Goal: Task Accomplishment & Management: Complete application form

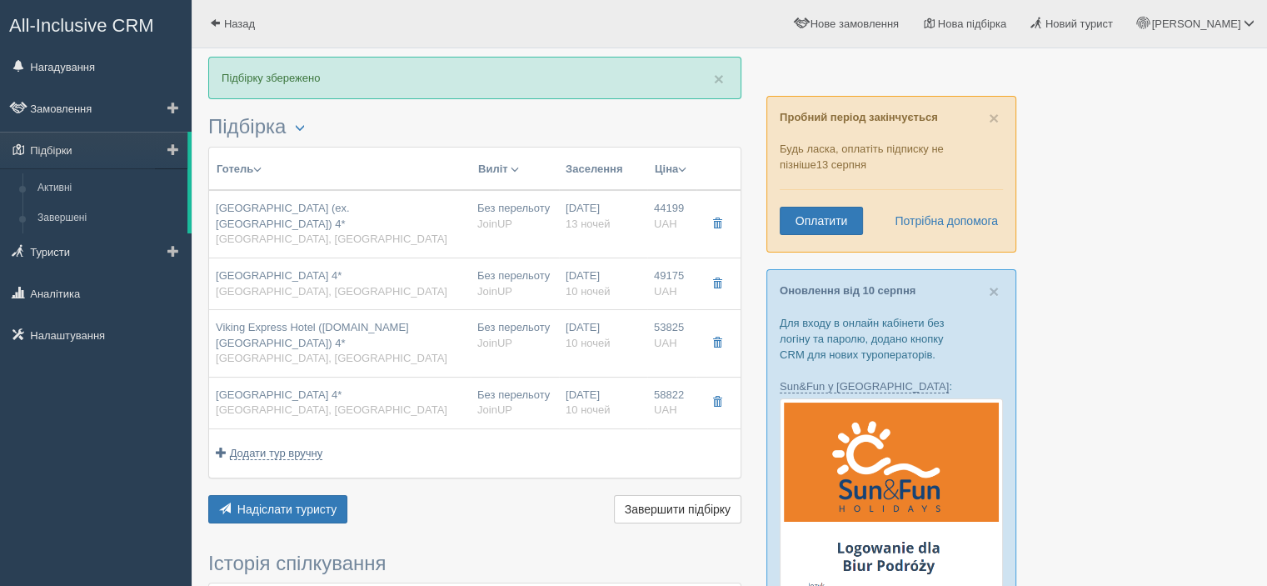
click at [177, 149] on span at bounding box center [173, 149] width 12 height 12
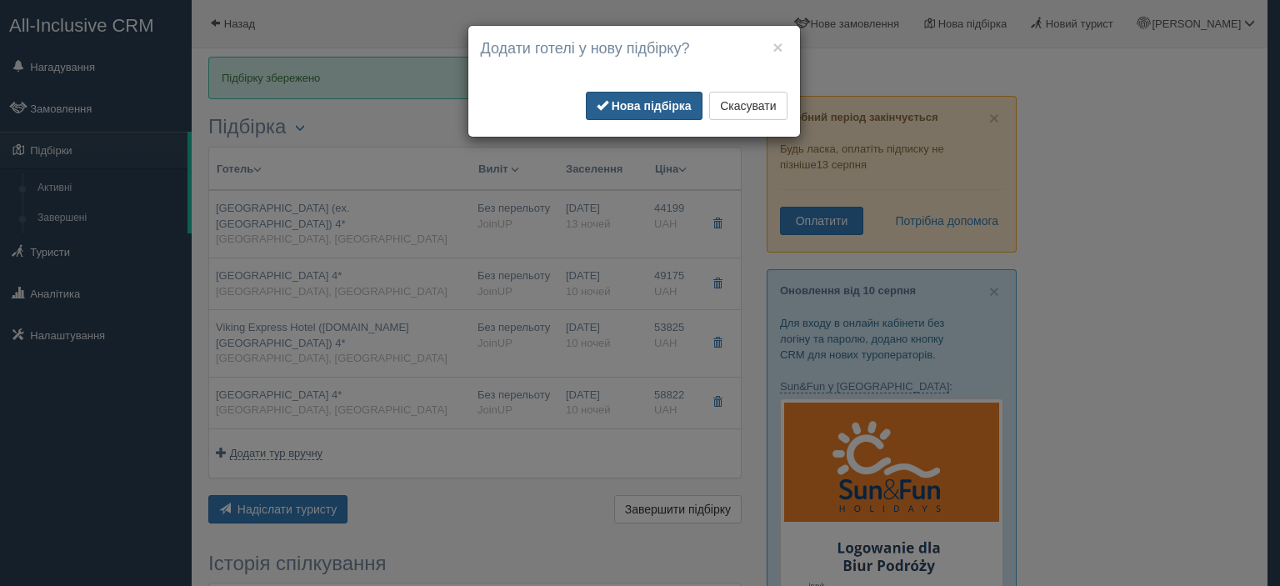
click at [642, 99] on b "Нова підбірка" at bounding box center [652, 105] width 80 height 13
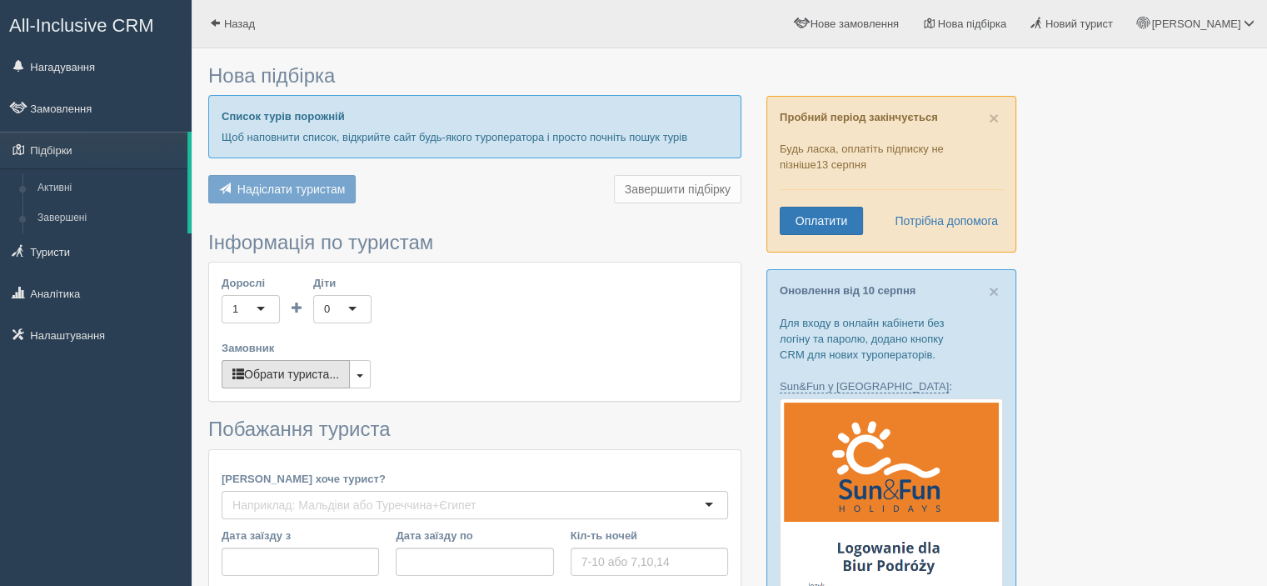
click at [310, 372] on button "Обрати туриста..." at bounding box center [286, 374] width 128 height 28
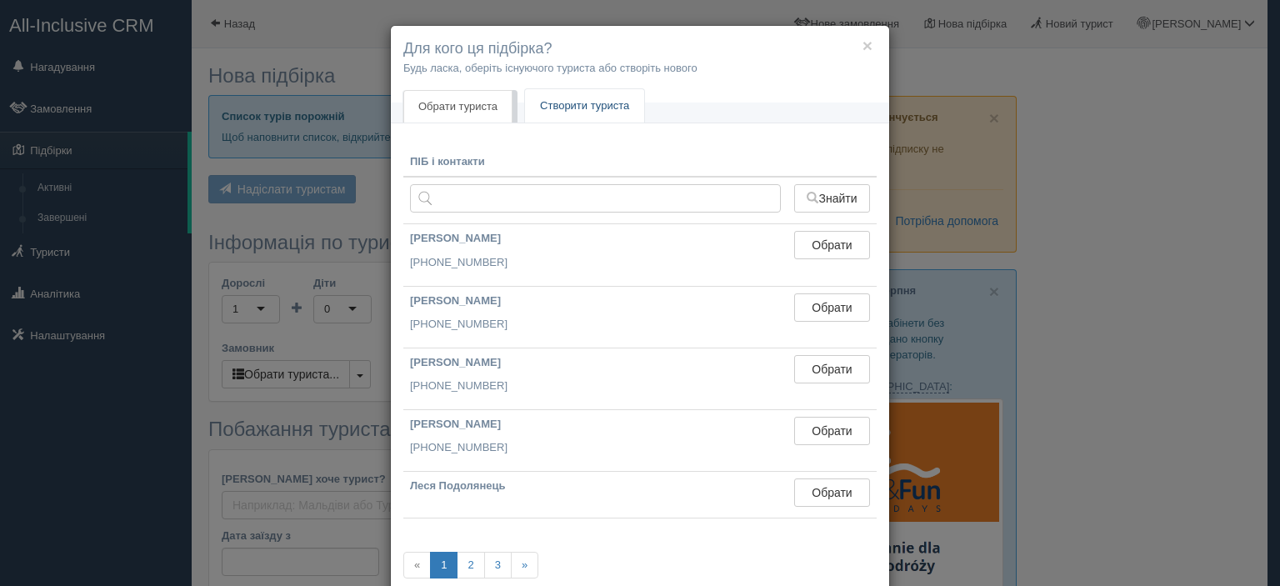
click at [559, 111] on link "Створити туриста" at bounding box center [584, 106] width 119 height 34
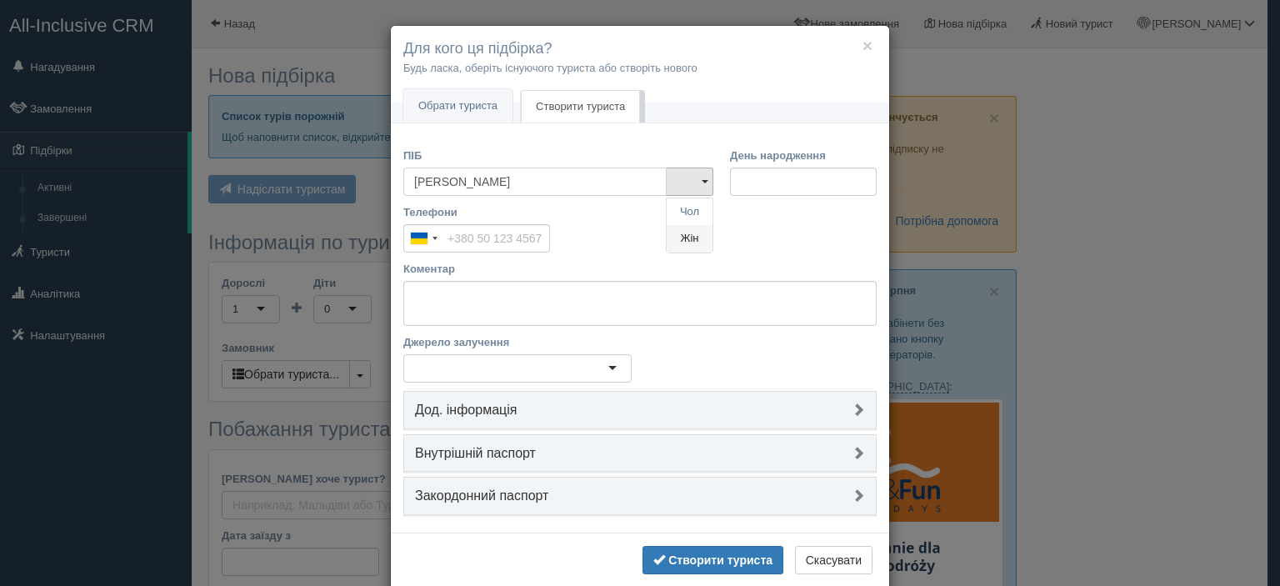
type input "Тетяна"
click at [677, 237] on link "Жін" at bounding box center [690, 238] width 46 height 27
click at [514, 243] on input "Телефони" at bounding box center [476, 238] width 147 height 28
type input "+380 67 253 7789"
click at [507, 282] on textarea "Коментар" at bounding box center [639, 303] width 473 height 45
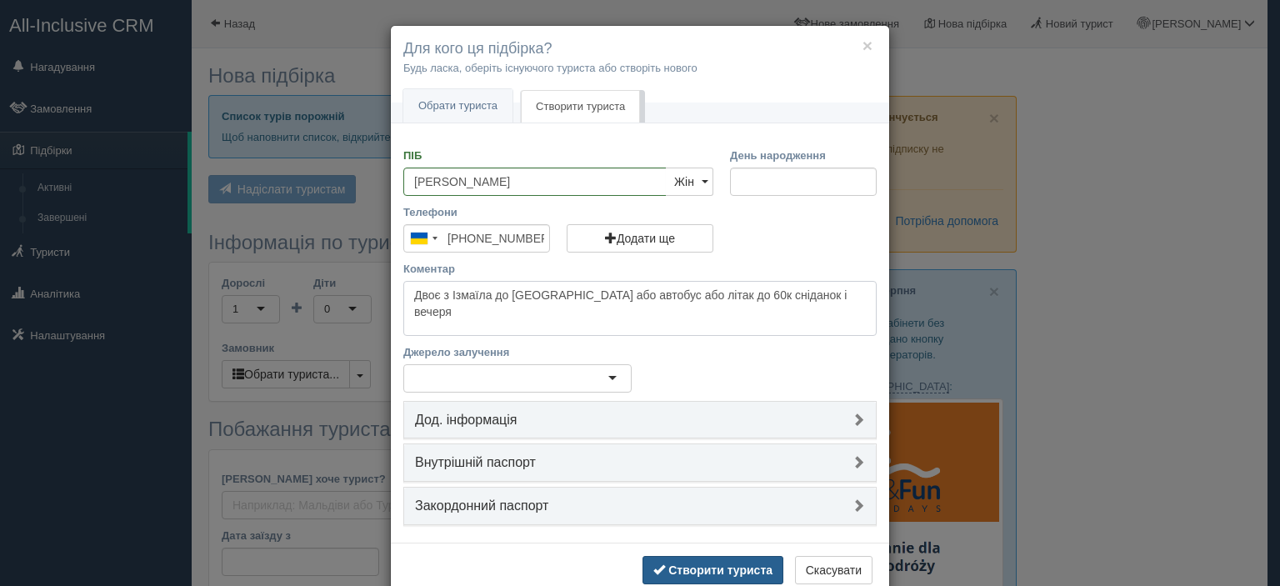
type textarea "Двоє з Ізмаїла до Чорногорії або автобус або літак до 60к сніданок і вечеря"
click at [697, 563] on b "Створити туриста" at bounding box center [720, 569] width 104 height 13
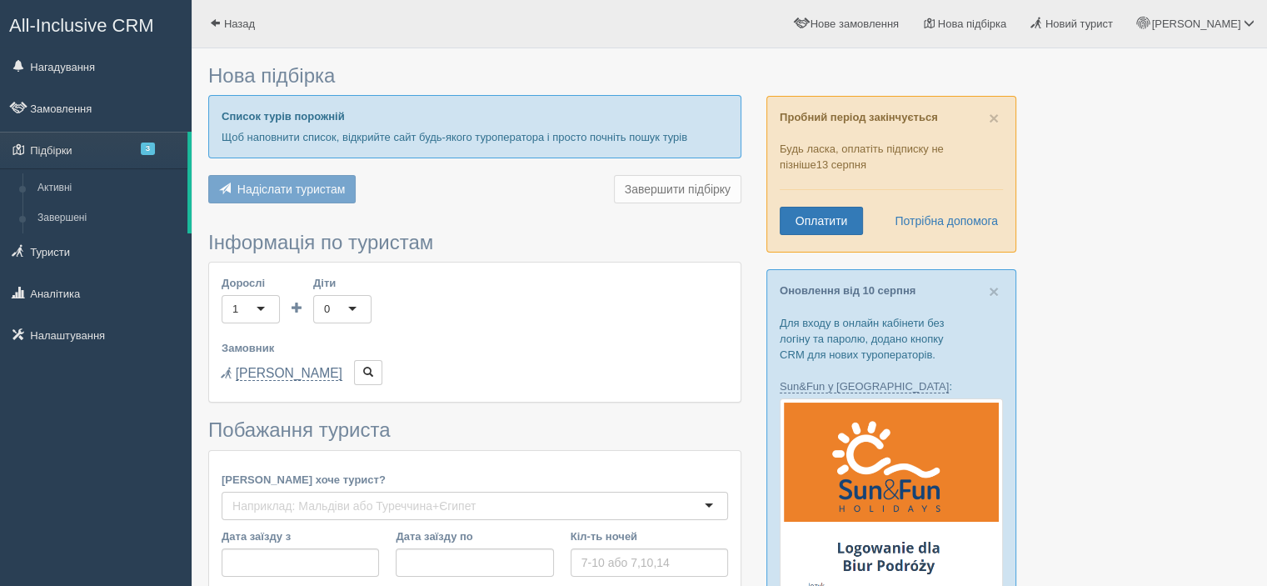
type input "5-8"
type input "55100"
type input "57900"
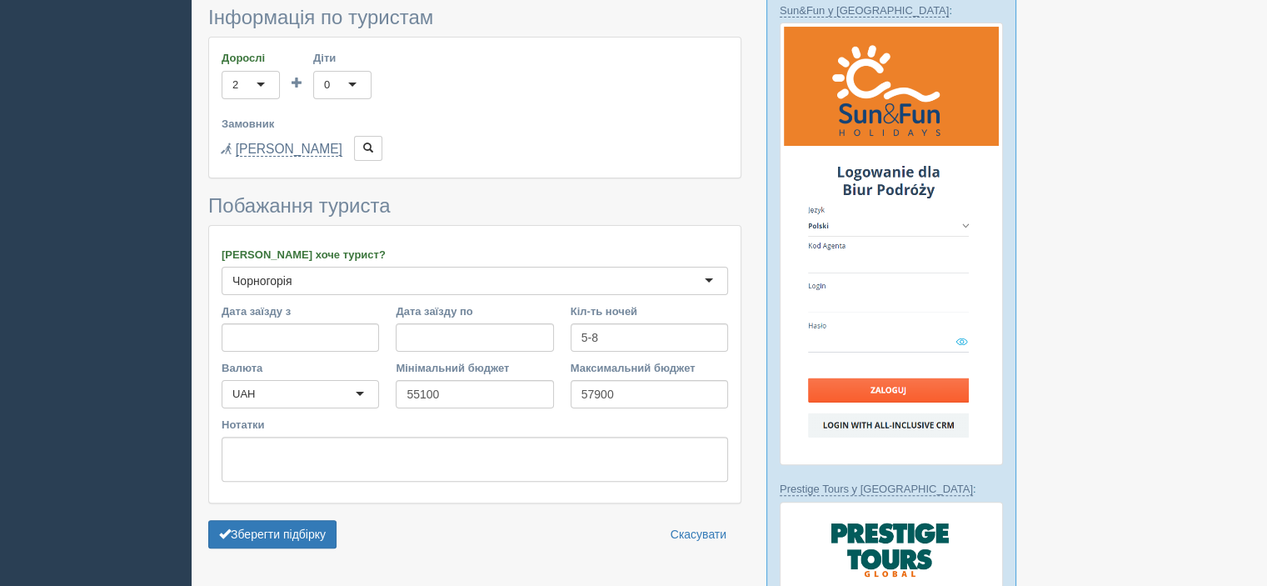
scroll to position [417, 0]
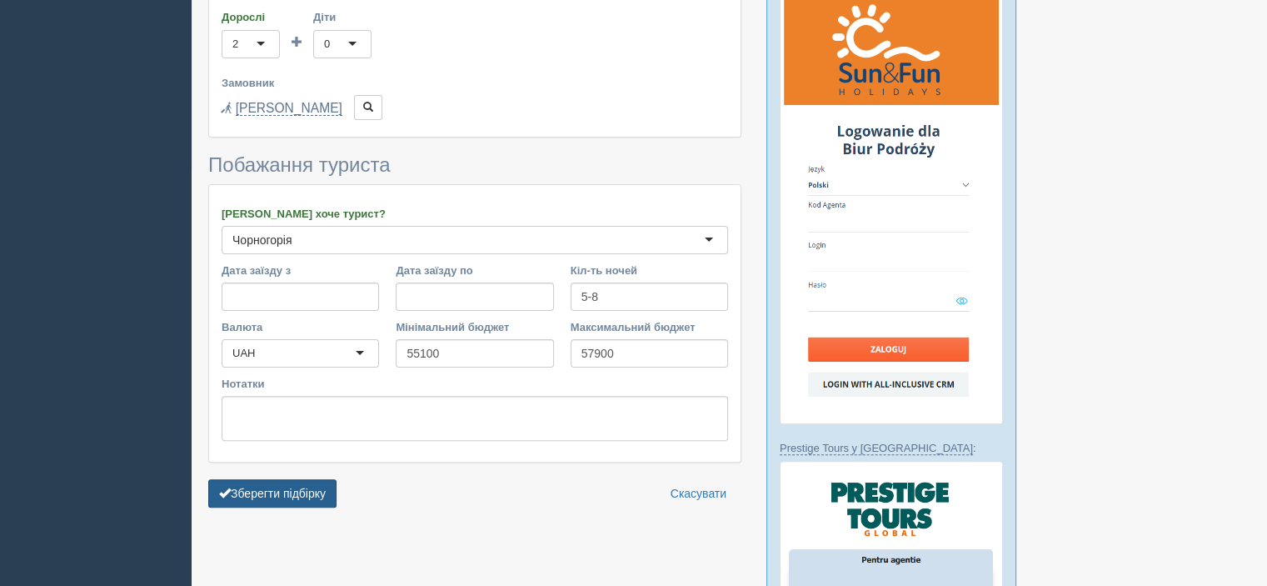
click at [303, 492] on button "Зберегти підбірку" at bounding box center [272, 493] width 128 height 28
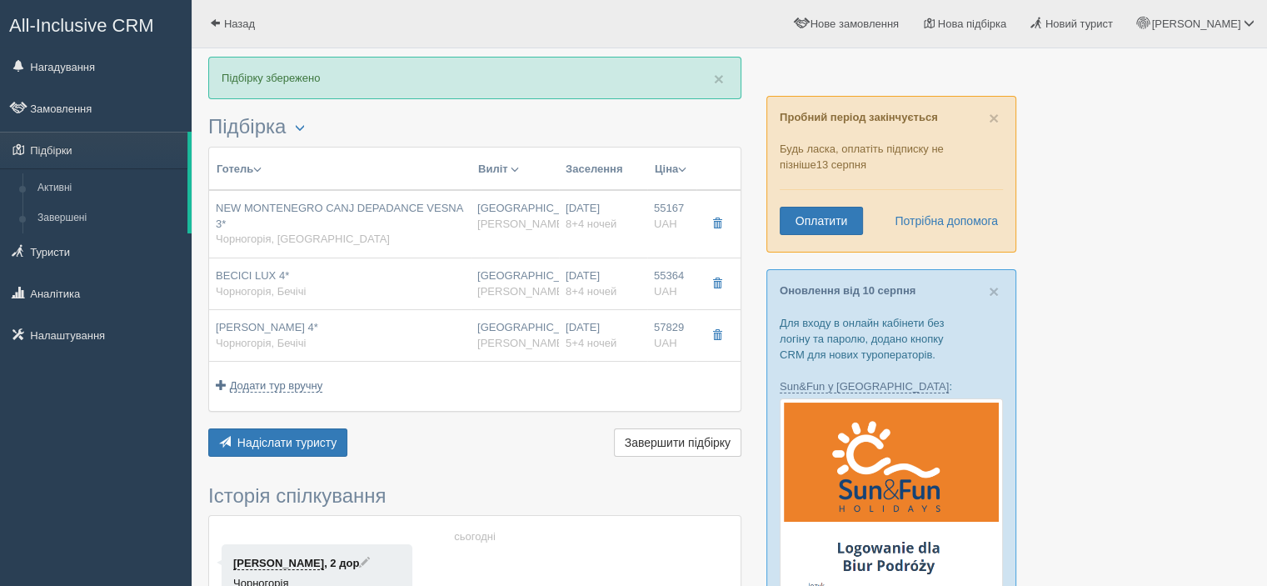
click at [309, 336] on div "BONO 4* Чорногорія, Бечічі" at bounding box center [340, 335] width 248 height 31
type input "BONO 4*"
type input "Чорногорія"
type input "Бечічі"
type input "57829.00"
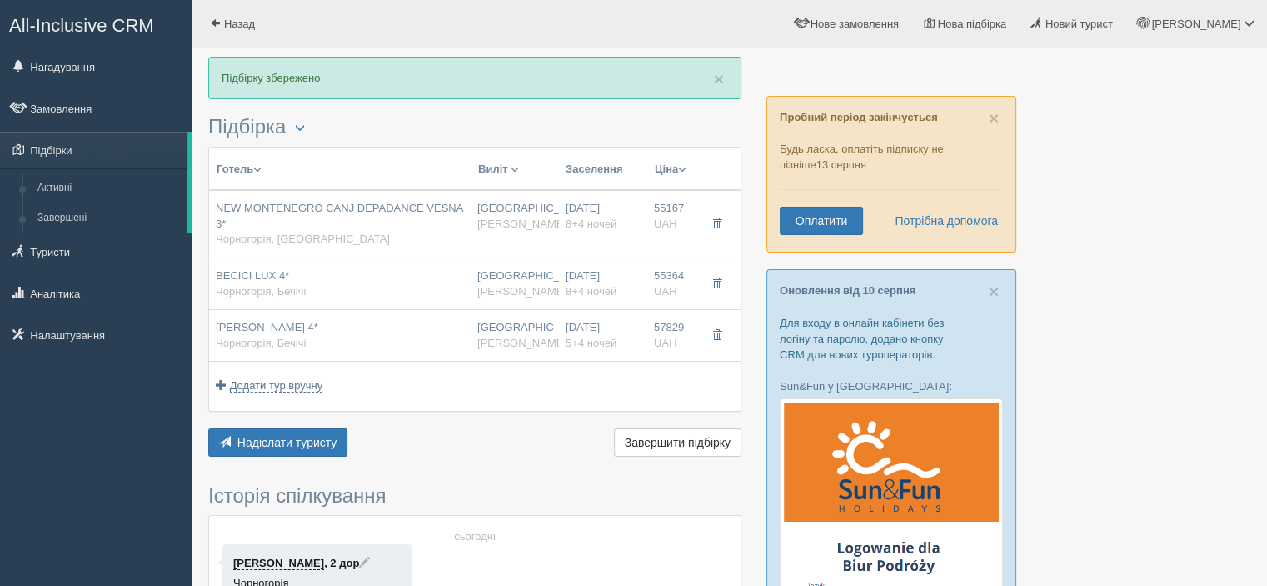
type input "Одеса"
type input "12:30"
type input "5+4"
type input "SUPERIOR SV"
type input "HB"
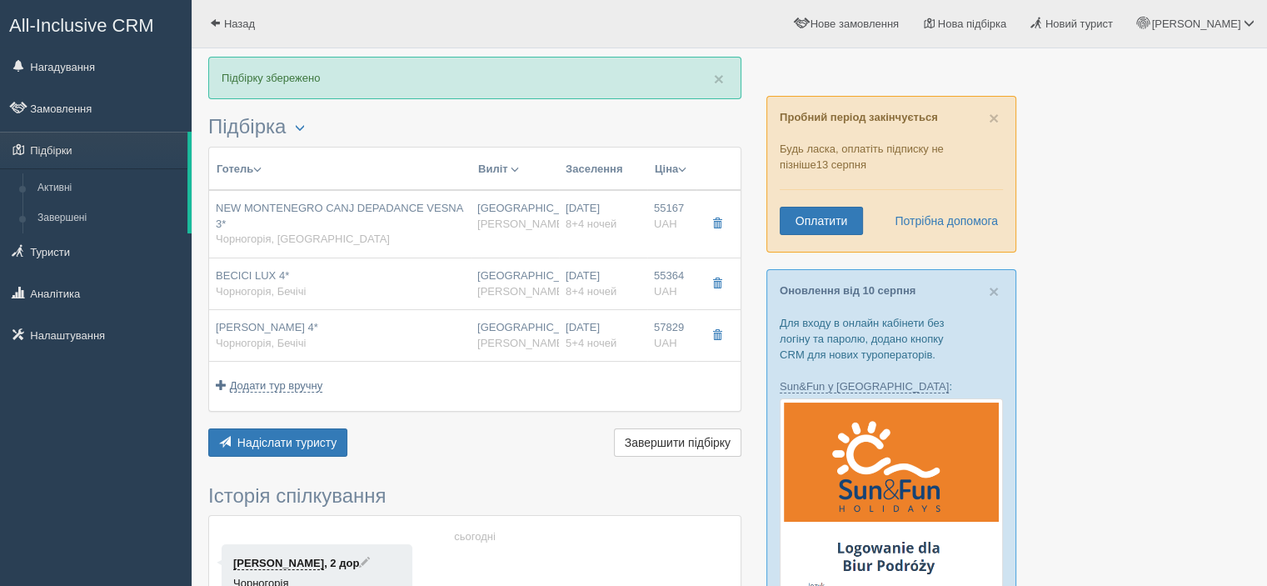
type input "Alf"
type input "https://alf.ua/countries/montenegro/budvanska-rivijera/becici/hotels/bono"
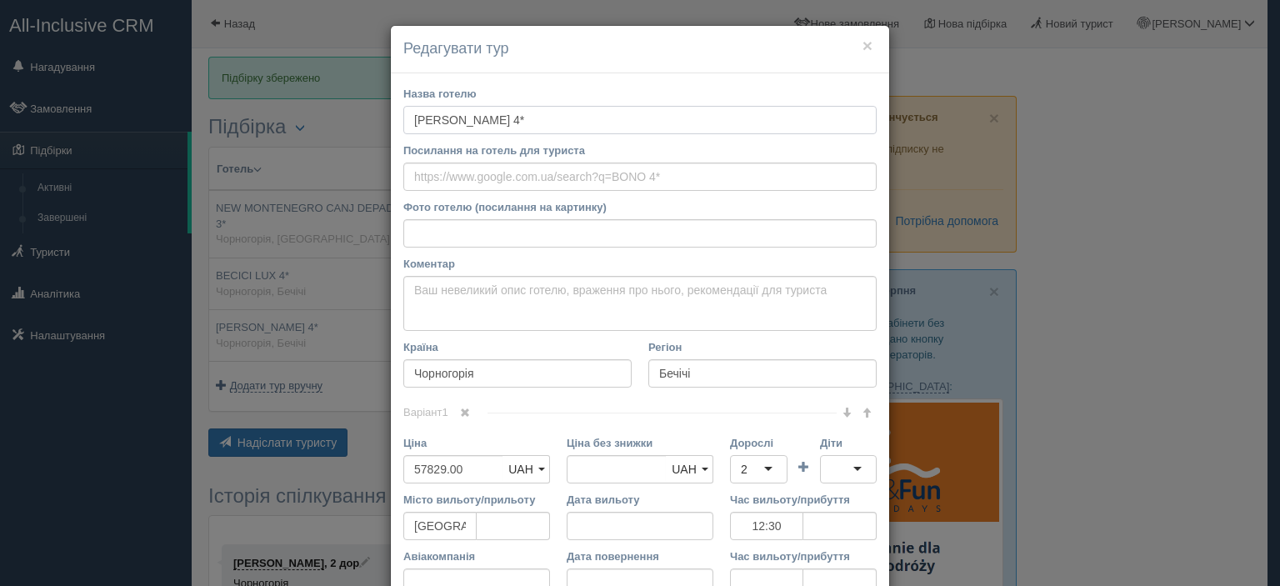
drag, startPoint x: 473, startPoint y: 116, endPoint x: 401, endPoint y: 119, distance: 72.6
click at [403, 119] on input "BONO 4*" at bounding box center [639, 120] width 473 height 28
click at [492, 187] on input "Посилання на готель для туриста" at bounding box center [639, 176] width 473 height 28
paste input "https://www.booking.com/hotel/me/bono.ru.html?aid=318615&label=New_Russian_RU_U…"
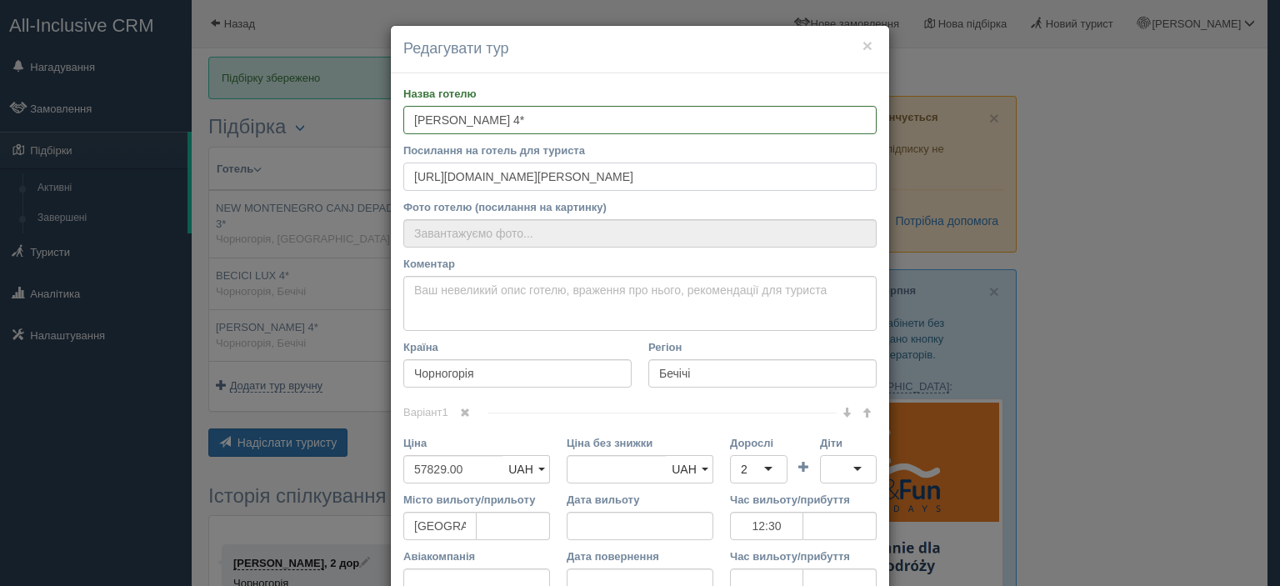
scroll to position [0, 2728]
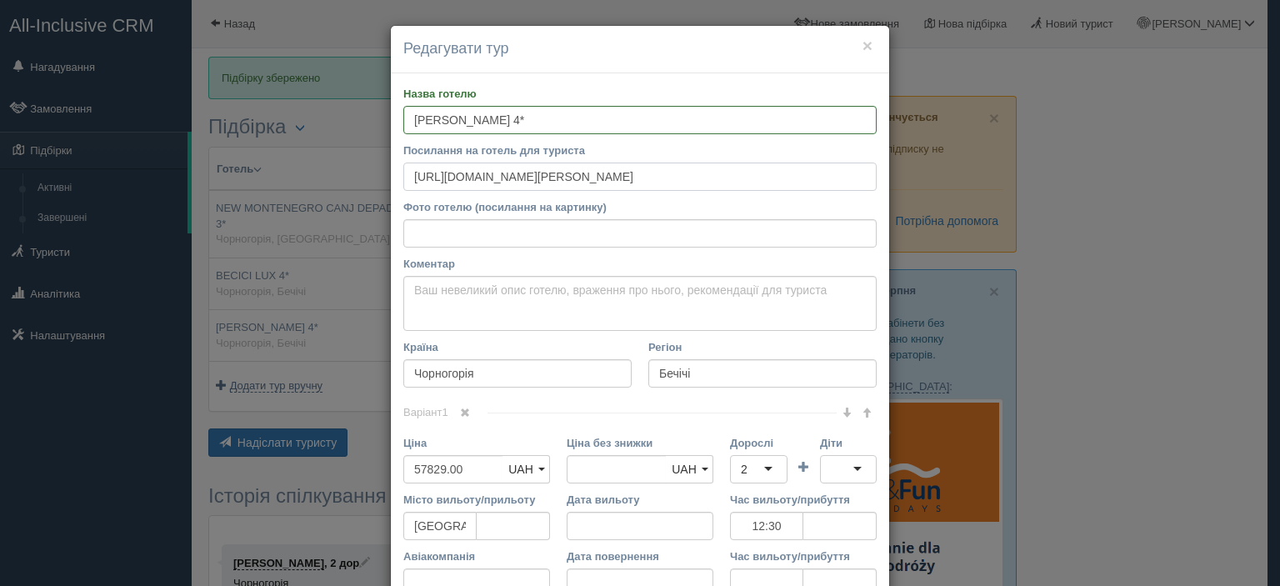
type input "https://www.booking.com/hotel/me/bono.ru.html?aid=318615&label=New_Russian_RU_U…"
click at [497, 240] on input "Фото готелю (посилання на картинку)" at bounding box center [639, 233] width 473 height 28
paste input "https://cf.bstatic.com/xdata/images/hotel/max1024x768/487380576.jpg?k=ddb28c66d…"
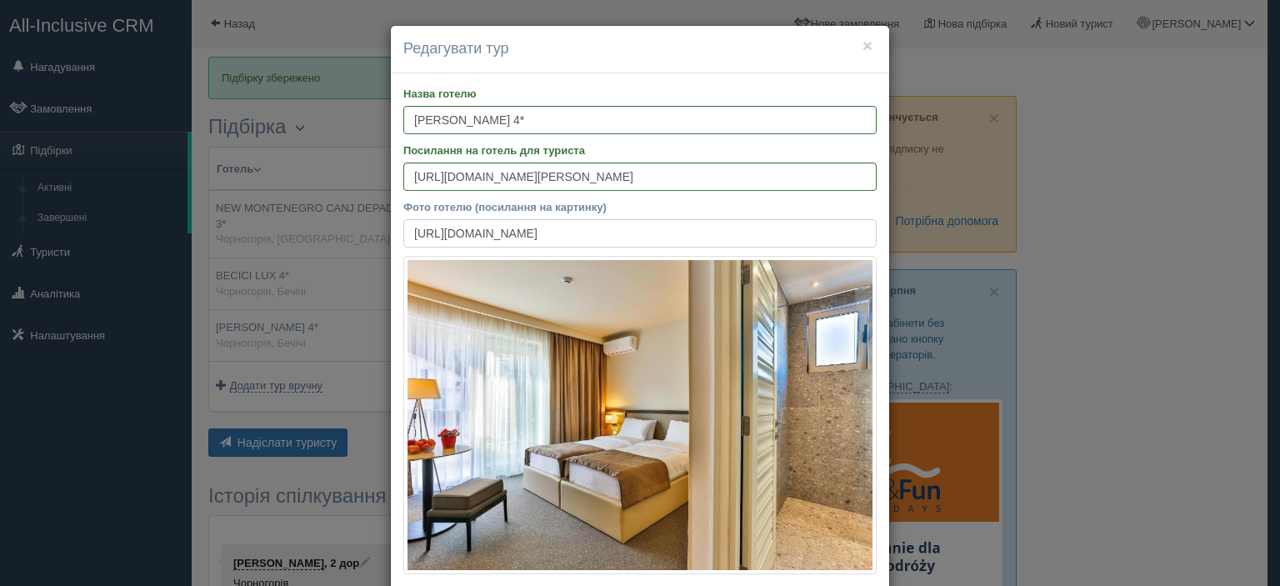
type input "https://cf.bstatic.com/xdata/images/hotel/max1024x768/487380576.jpg?k=ddb28c66d…"
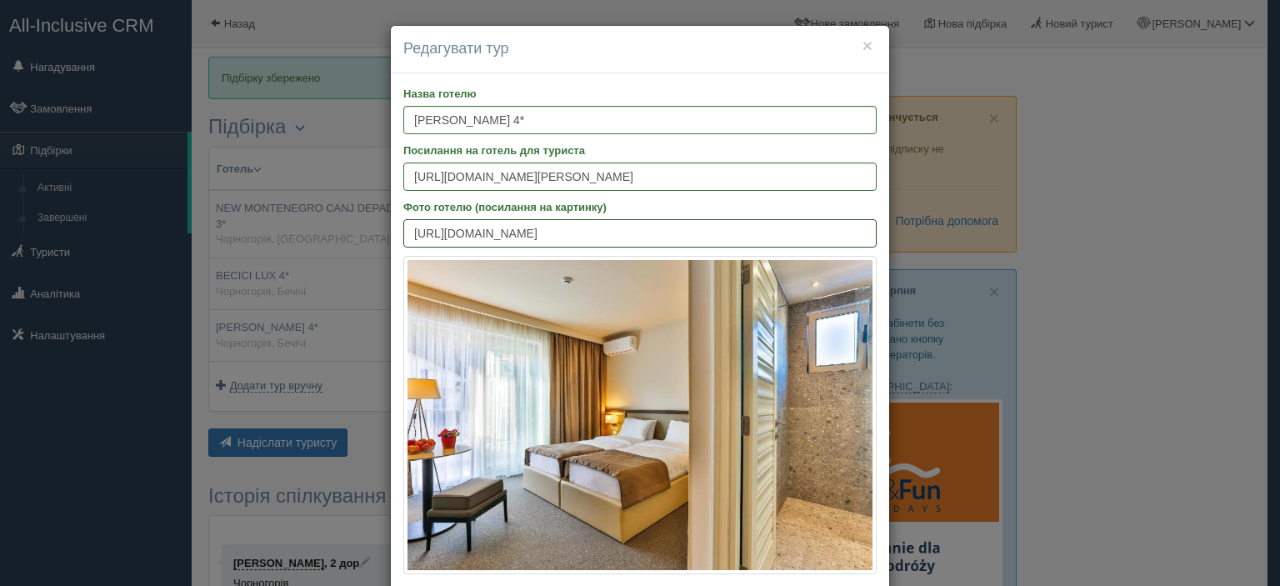
scroll to position [0, 0]
click at [600, 119] on input "BONO 4*" at bounding box center [639, 120] width 473 height 28
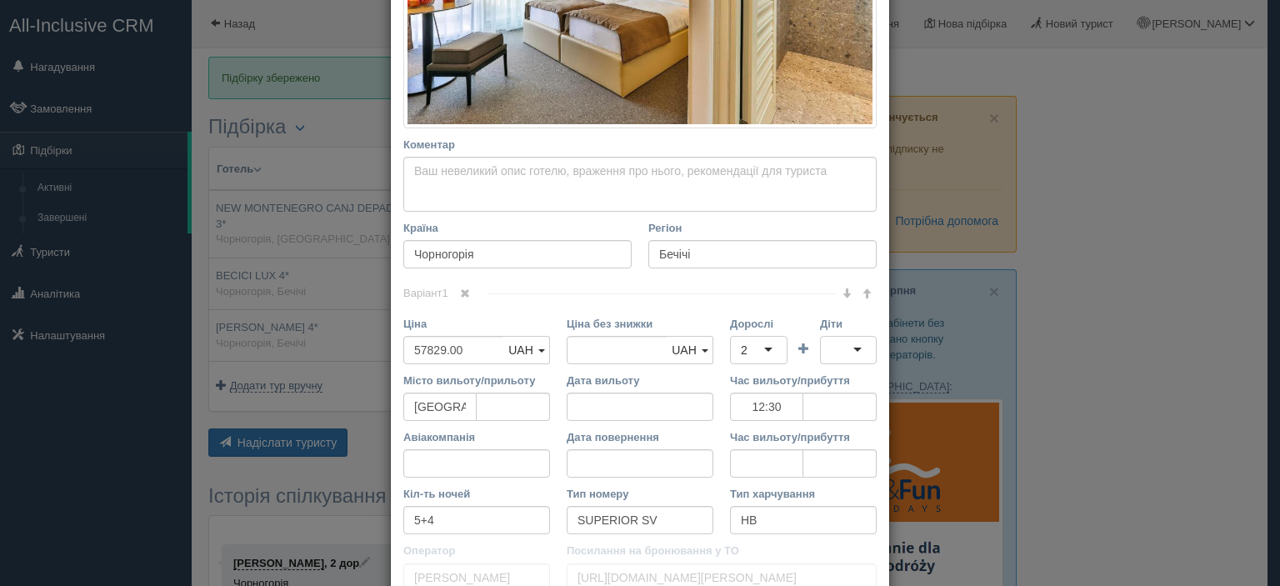
scroll to position [417, 0]
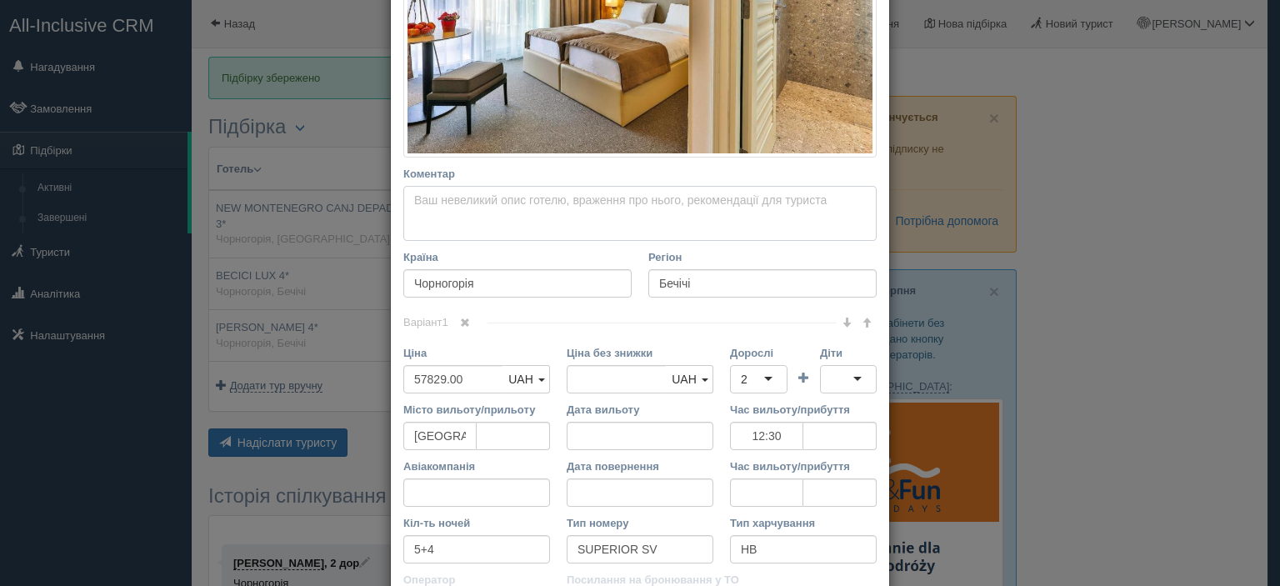
click at [497, 202] on textarea "Коментар Основний опис Додатковий опис Закріпити Збережено Необхідно вказати на…" at bounding box center [639, 213] width 473 height 55
paste textarea "BONO 4* — сучасний бутік-готель у Будві, розташований неподалік пляжу та старог…"
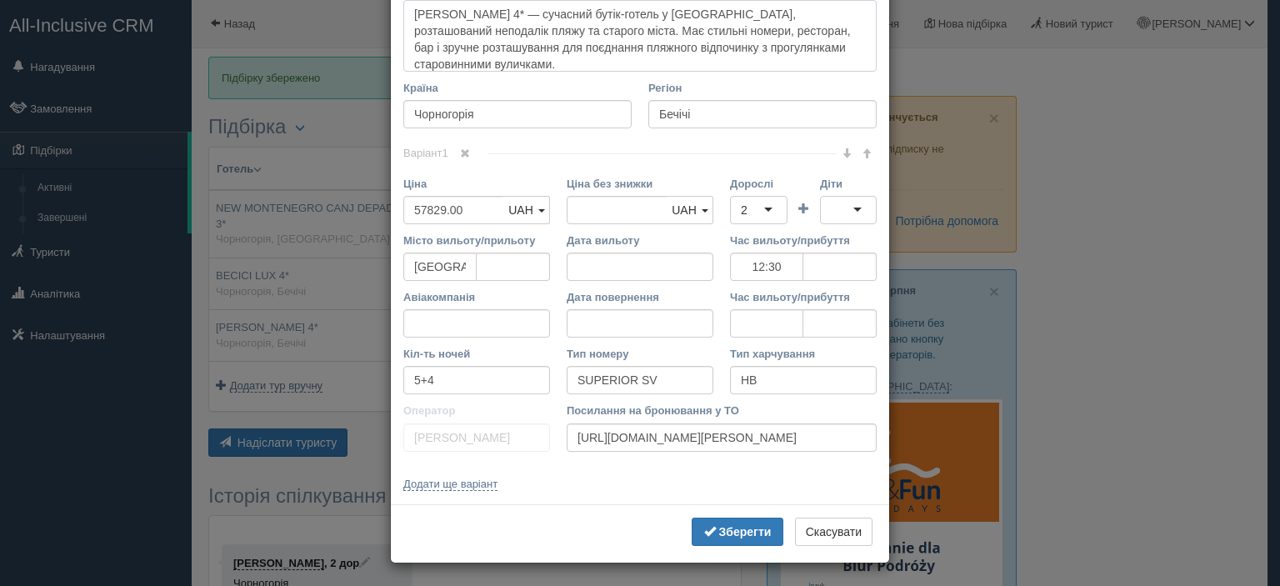
scroll to position [603, 0]
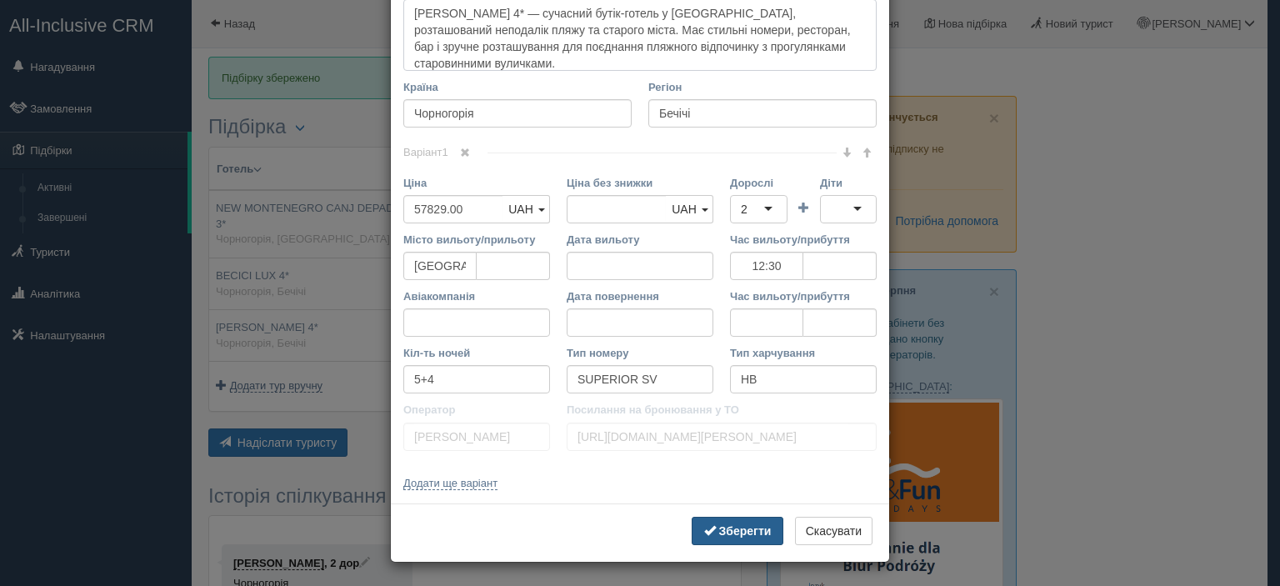
type textarea "BONO 4* — сучасний бутік-готель у Будві, розташований неподалік пляжу та старог…"
click at [737, 537] on button "Зберегти" at bounding box center [738, 531] width 92 height 28
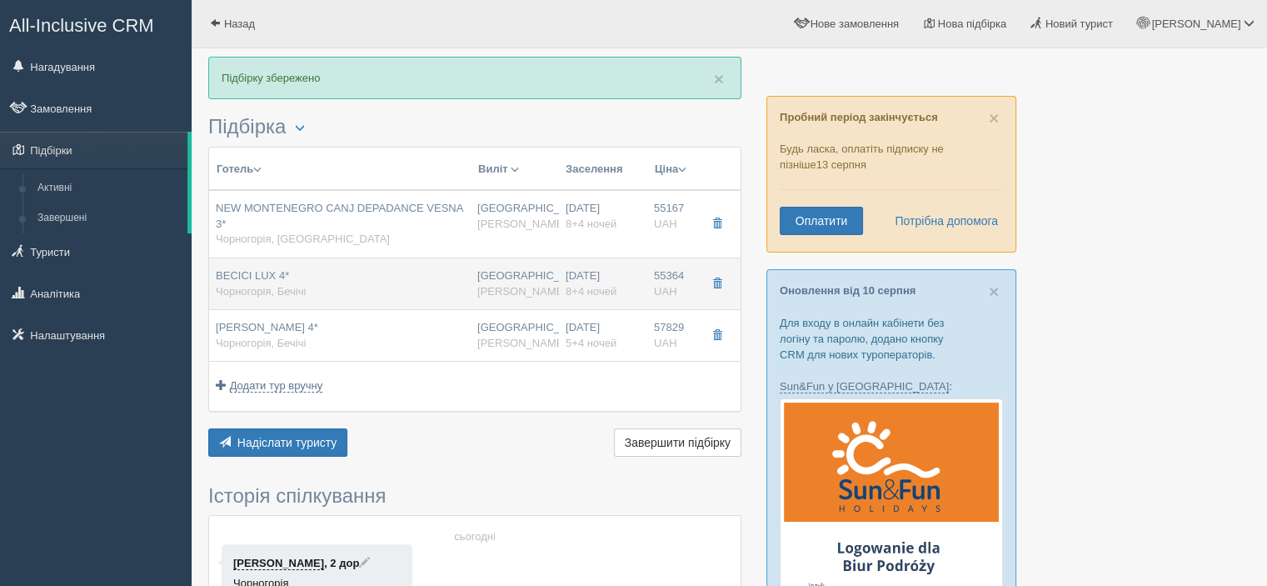
click at [290, 277] on div "BECICI LUX 4* Чорногорія, Бечічі" at bounding box center [261, 283] width 90 height 31
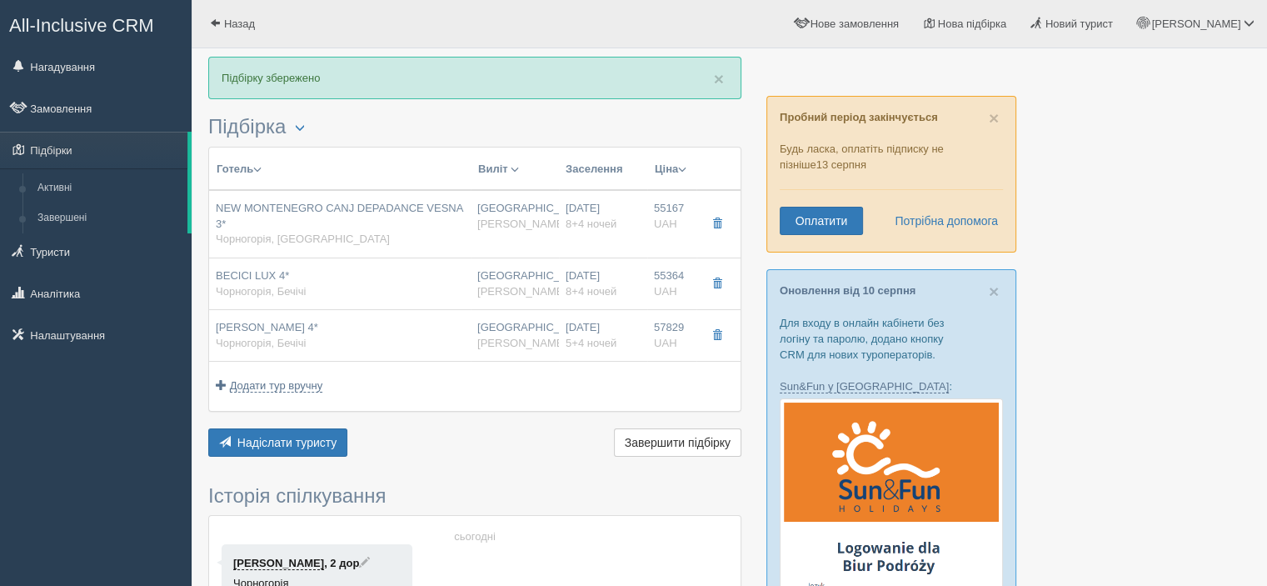
type input "BECICI LUX 4*"
type input "55364.00"
type input "12:30"
type input "8+4"
type input "STUDIO 02 №27"
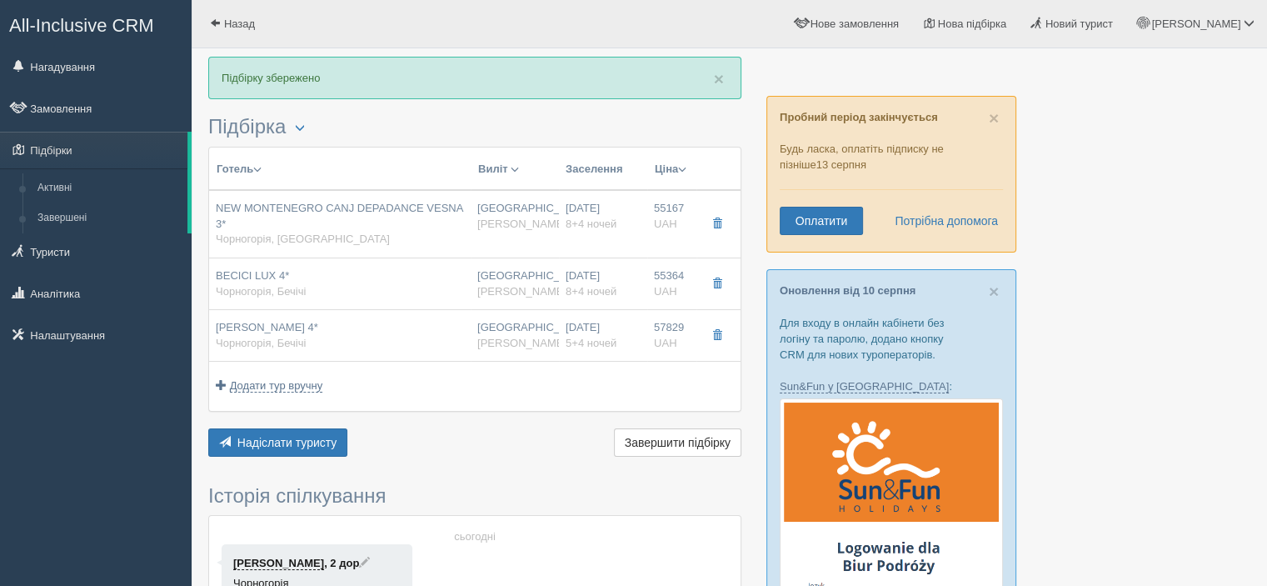
type input "https://alf.ua/countries/montenegro/budvanska-rivijera/becici/hotels/becici-lux"
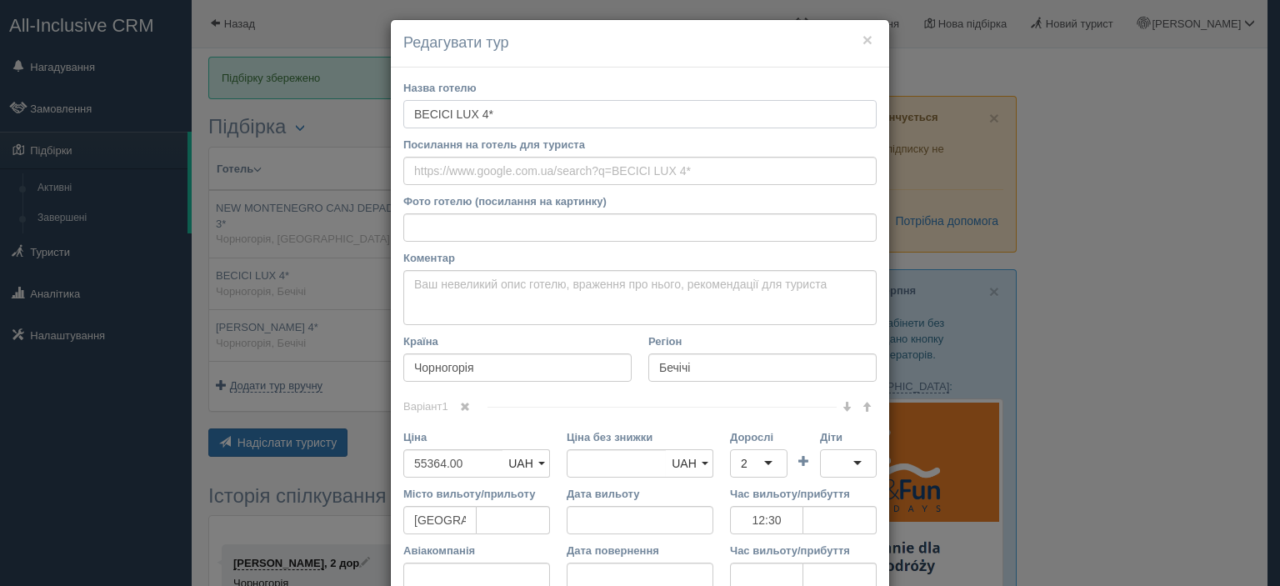
scroll to position [0, 0]
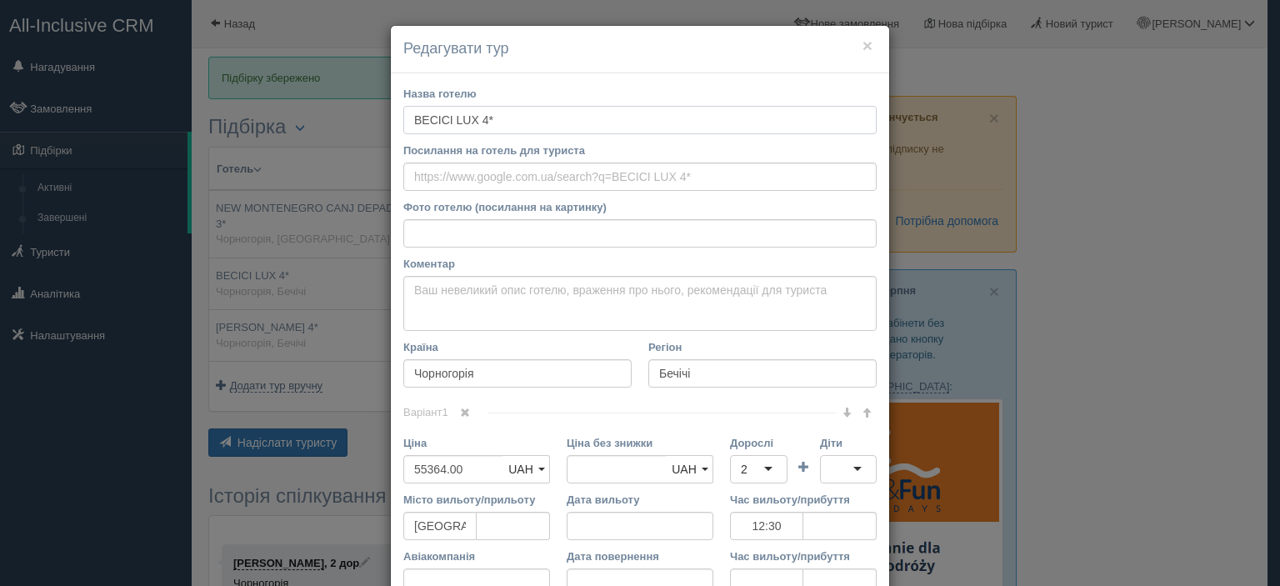
click at [510, 117] on input "BECICI LUX 4*" at bounding box center [639, 120] width 473 height 28
click at [526, 186] on input "Посилання на готель для туриста" at bounding box center [639, 176] width 473 height 28
paste input "https://www.booking.com/hotel/me/becici-lux-apartman.ru.html?aid=356980&label=g…"
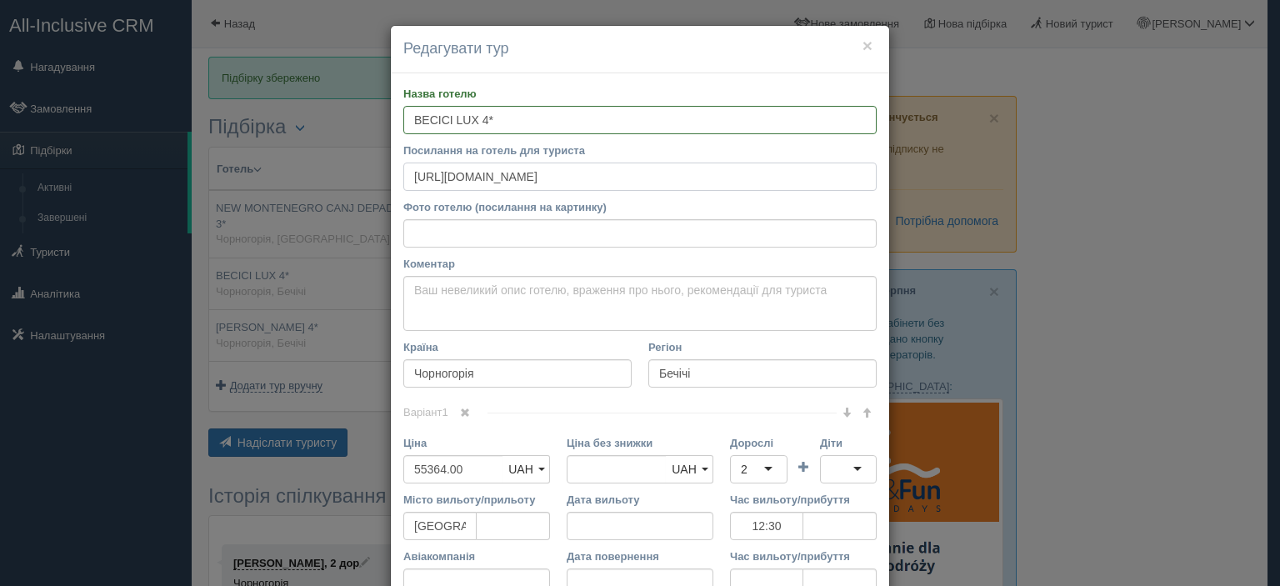
scroll to position [0, 2841]
type input "https://www.booking.com/hotel/me/becici-lux-apartman.ru.html?aid=356980&label=g…"
click at [572, 233] on input "Фото готелю (посилання на картинку)" at bounding box center [639, 233] width 473 height 28
paste input "https://cf.bstatic.com/xdata/images/hotel/max1024x768/449644042.jpg?k=ad257375c…"
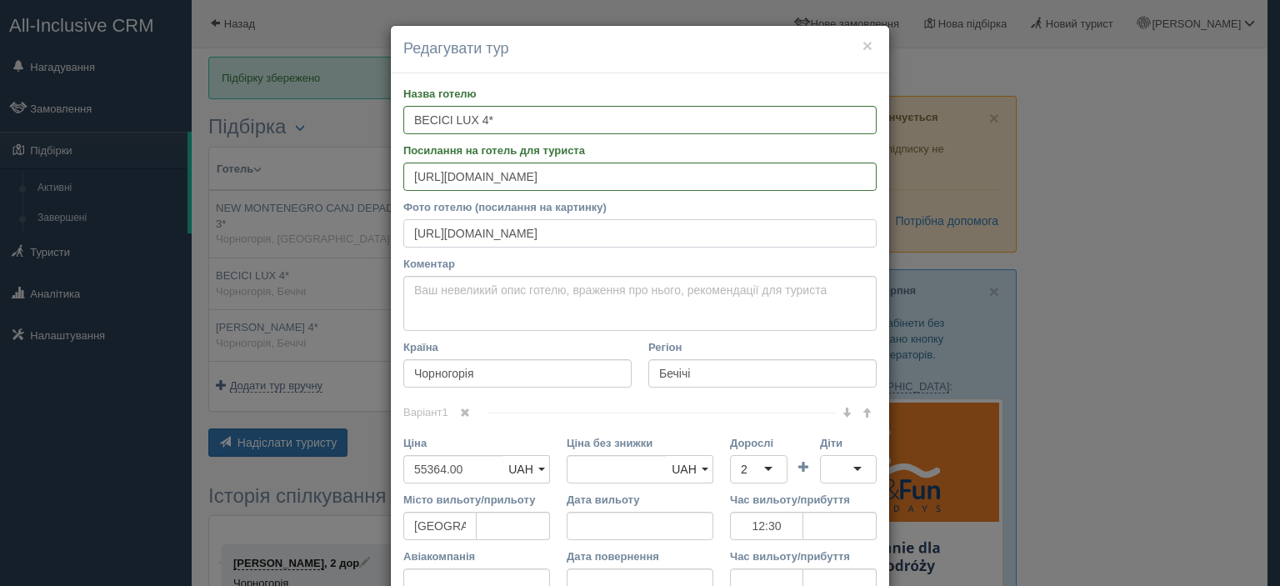
scroll to position [0, 353]
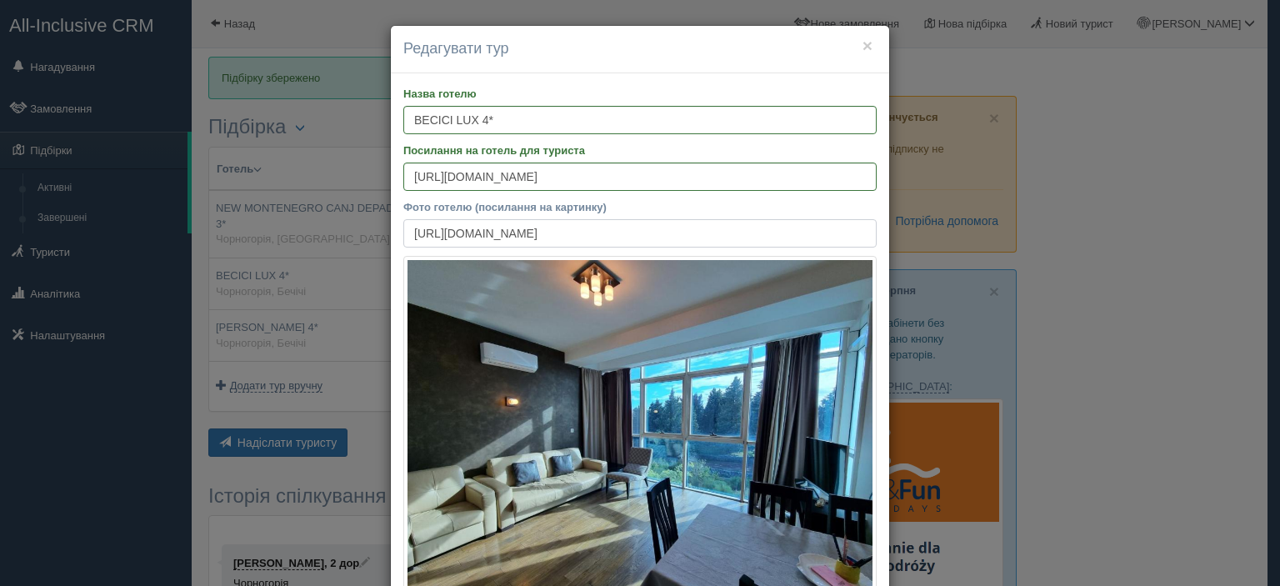
type input "https://cf.bstatic.com/xdata/images/hotel/max1024x768/449644042.jpg?k=ad257375c…"
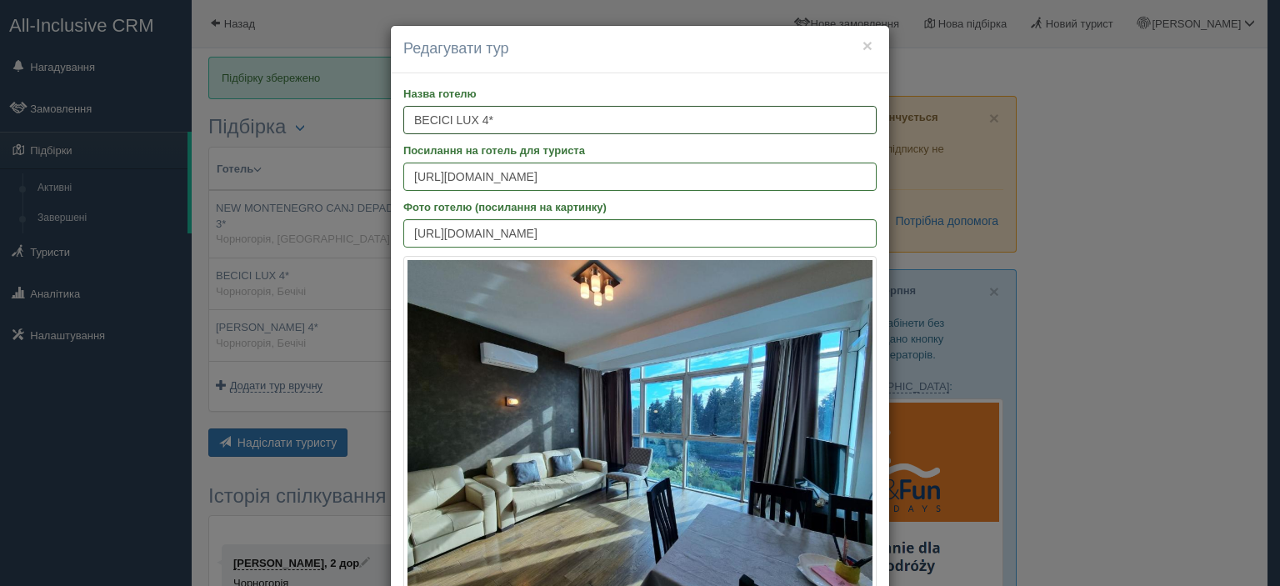
drag, startPoint x: 543, startPoint y: 119, endPoint x: 406, endPoint y: 127, distance: 137.7
click at [406, 127] on input "BECICI LUX 4*" at bounding box center [639, 120] width 473 height 28
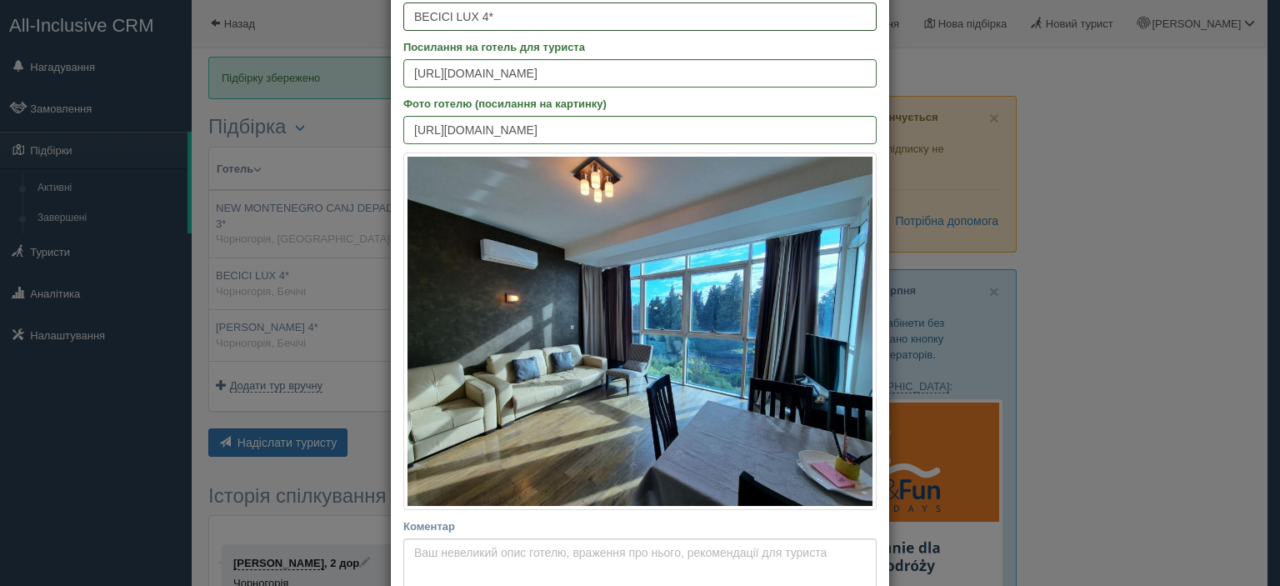
scroll to position [417, 0]
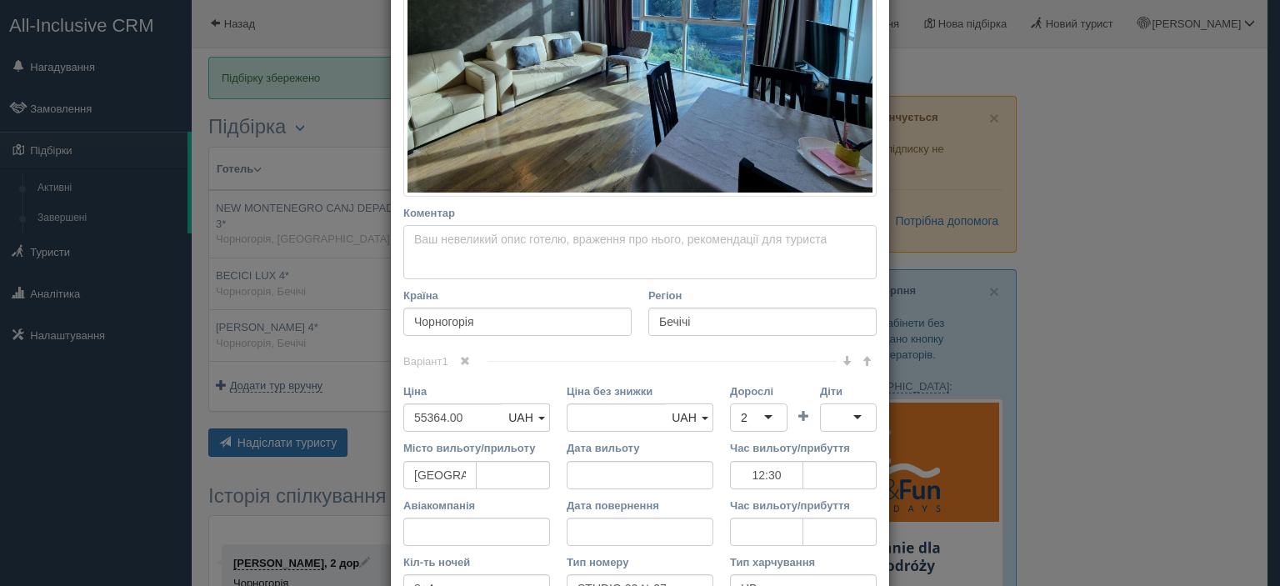
click at [592, 240] on textarea "Коментар Основний опис Додатковий опис Закріпити Збережено Необхідно вказати на…" at bounding box center [639, 252] width 473 height 55
paste textarea "BECICI LUX 4* — апарт-готель у курортному селищі Бечічі, за кілька хвилин ходьб…"
type textarea "BECICI LUX 4* — апарт-готель у курортному селищі Бечічі, за кілька хвилин ходьб…"
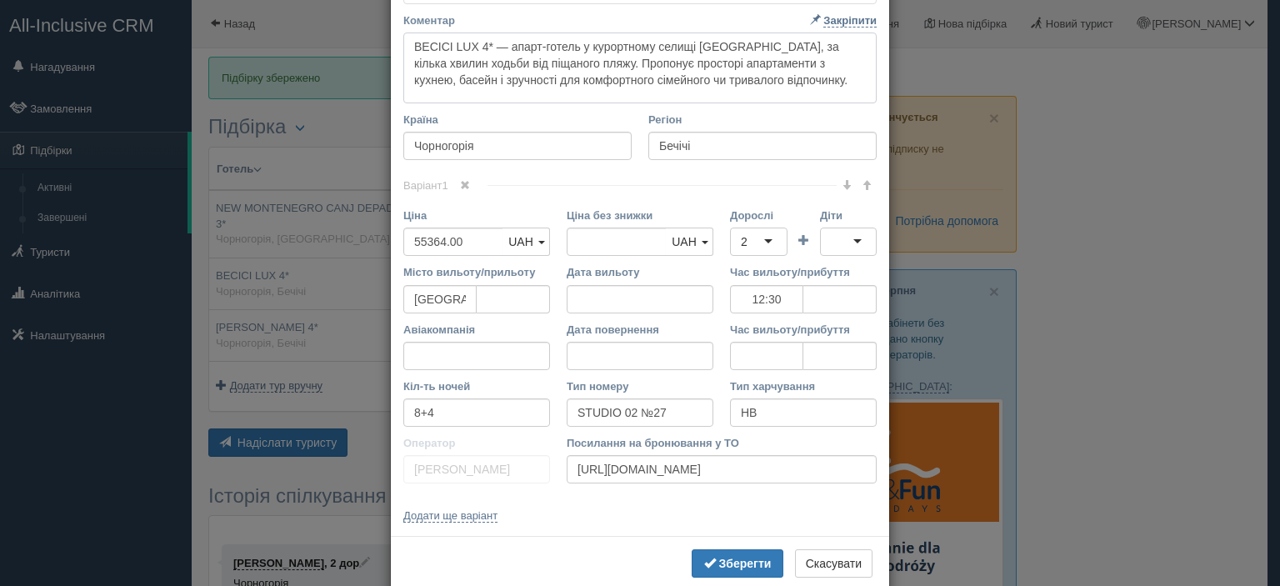
scroll to position [642, 0]
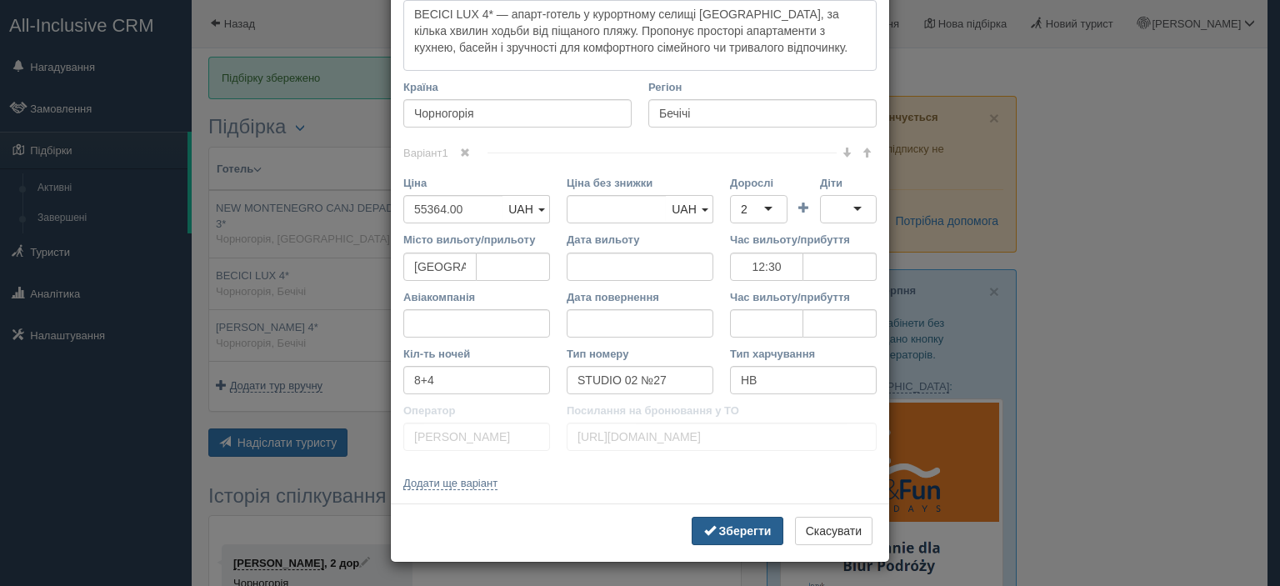
type textarea "BECICI LUX 4* — апарт-готель у курортному селищі Бечічі, за кілька хвилин ходьб…"
click at [739, 536] on b "Зберегти" at bounding box center [745, 530] width 52 height 13
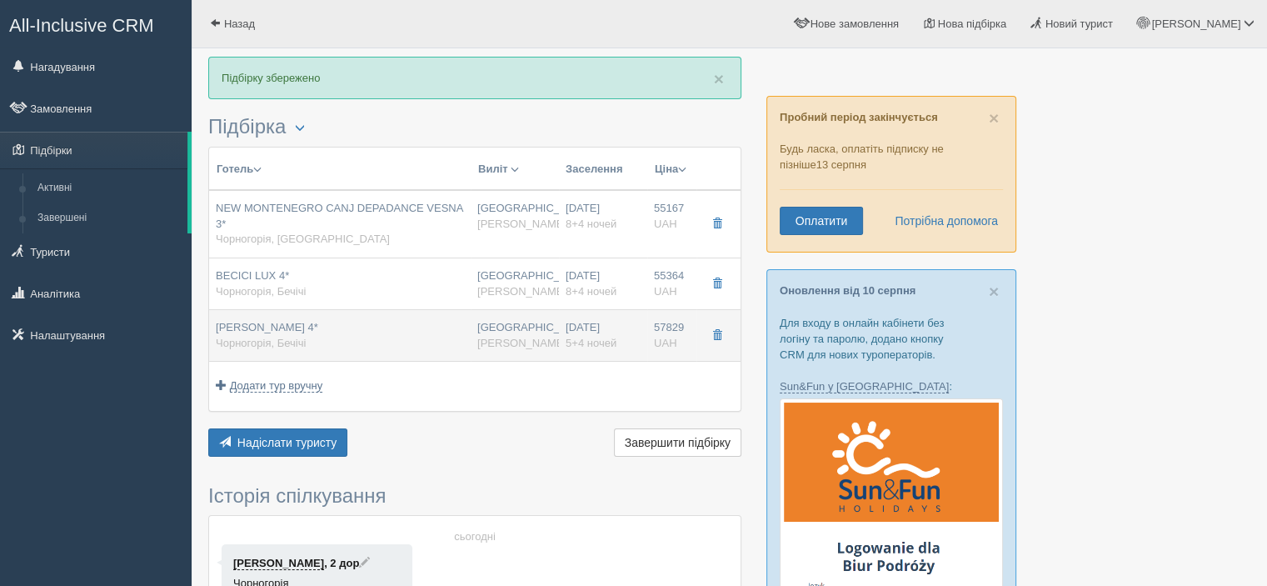
click at [256, 322] on span "BONO 4*" at bounding box center [267, 327] width 102 height 12
type input "BONO 4*"
type input "https://www.booking.com/hotel/me/bono.ru.html?aid=318615&label=New_Russian_RU_U…"
type textarea "BONO 4* — сучасний бутік-готель у Будві, розташований неподалік пляжу та старог…"
type input "57829.00"
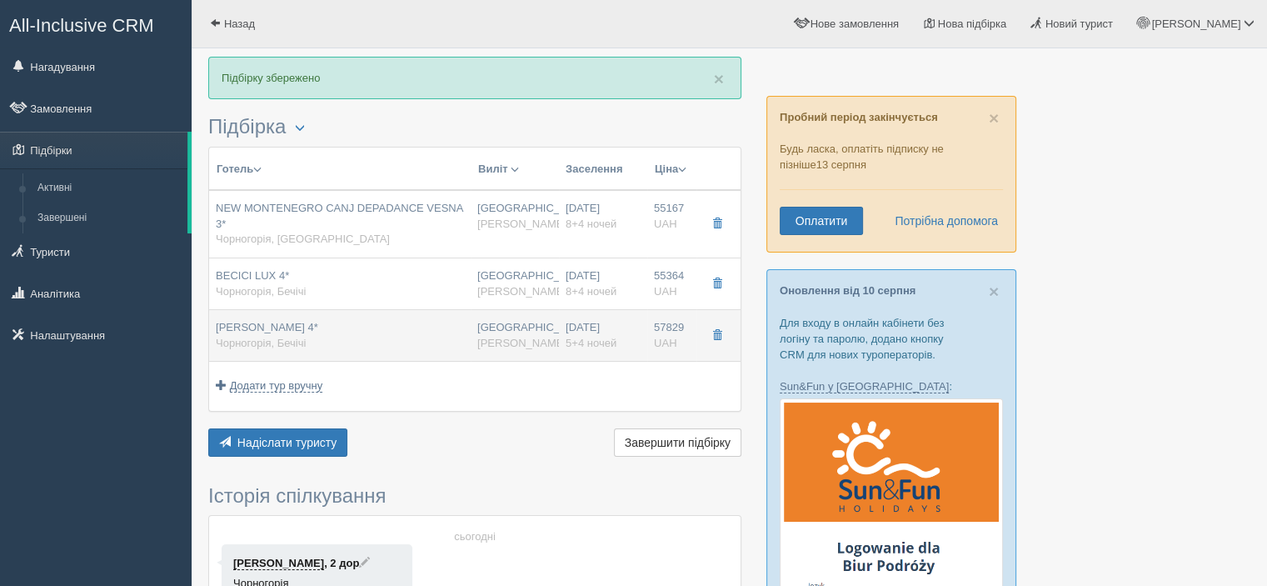
type input "12:30"
type input "5+4"
type input "SUPERIOR SV"
type input "https://alf.ua/countries/montenegro/budvanska-rivijera/becici/hotels/bono"
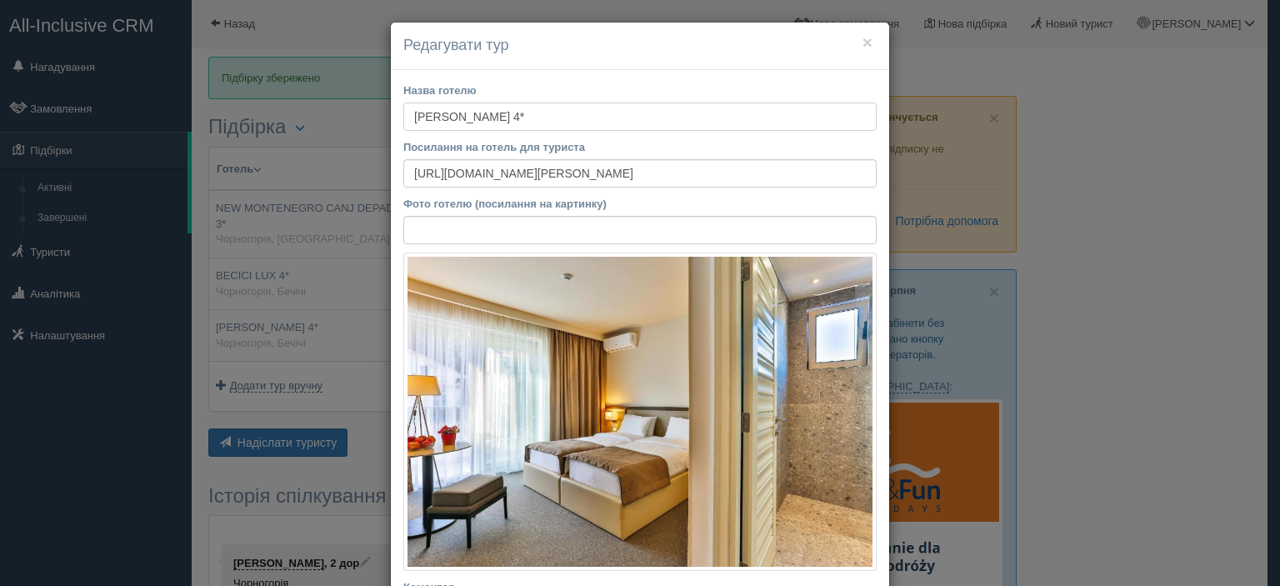
scroll to position [0, 0]
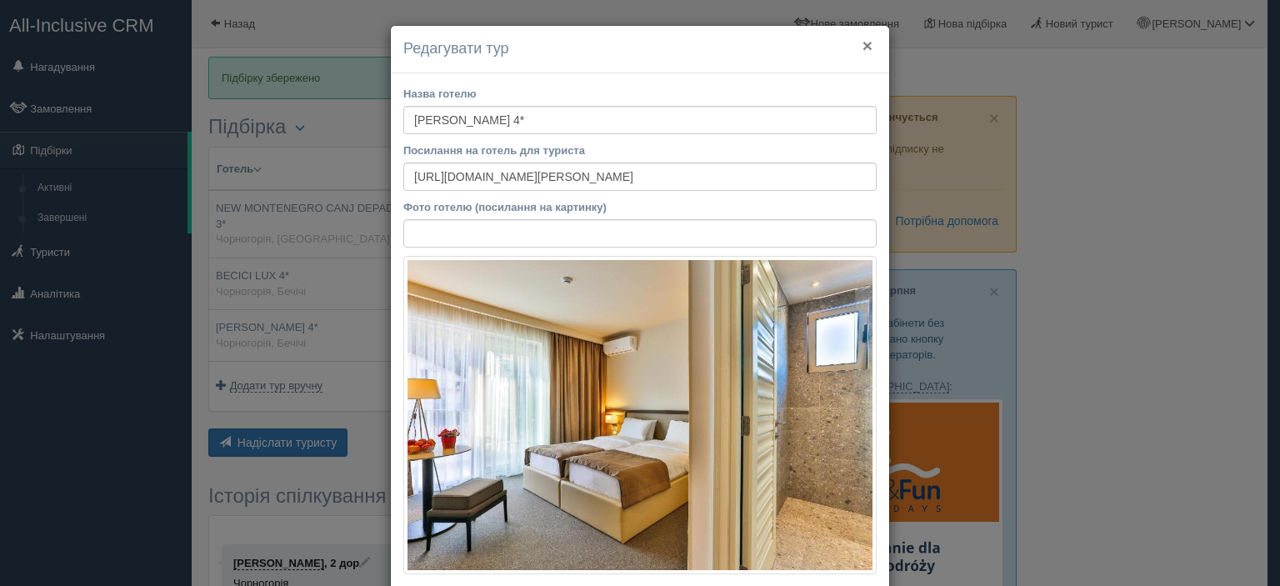
click at [862, 49] on button "×" at bounding box center [867, 45] width 10 height 17
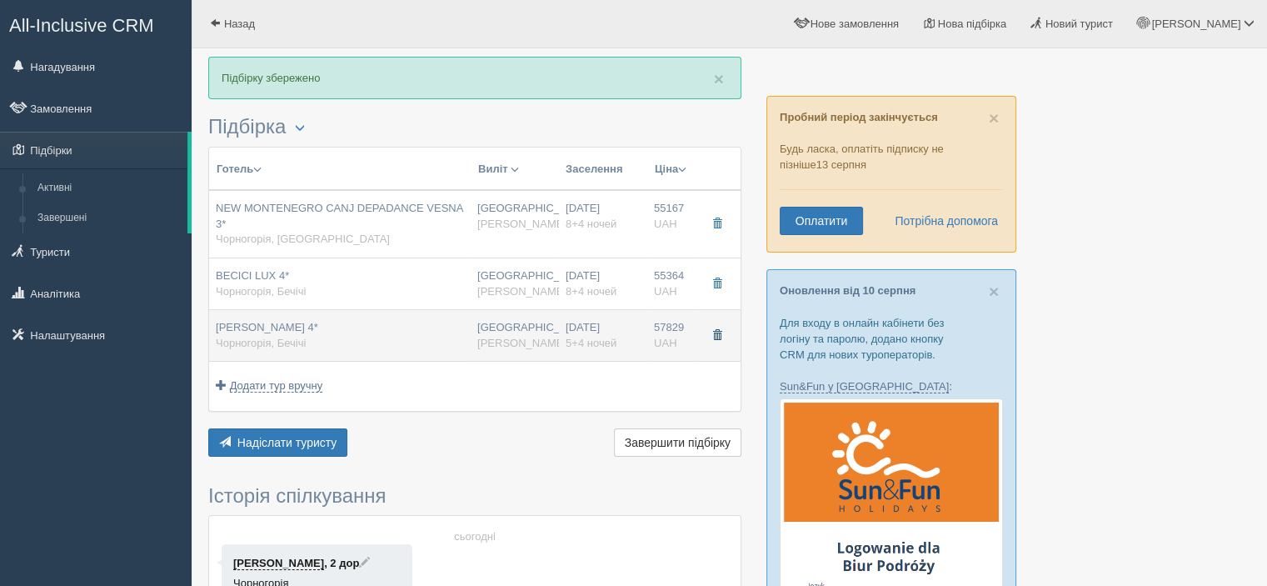
click at [717, 333] on span "button" at bounding box center [717, 335] width 10 height 10
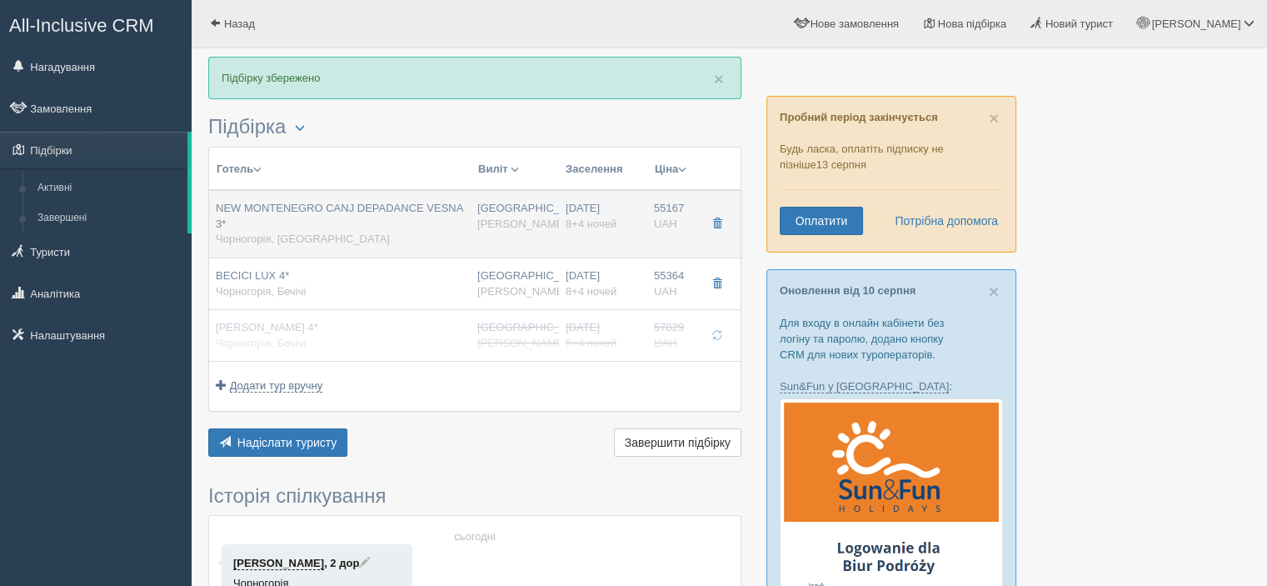
click at [286, 213] on div "NEW MONTENEGRO CANJ DEPADANCE VESNA 3* Чорногорія, Чань" at bounding box center [340, 224] width 248 height 47
type input "NEW MONTENEGRO CANJ DEPADANCE VESNA 3*"
type input "Чань"
type input "55167.00"
type input "12:30"
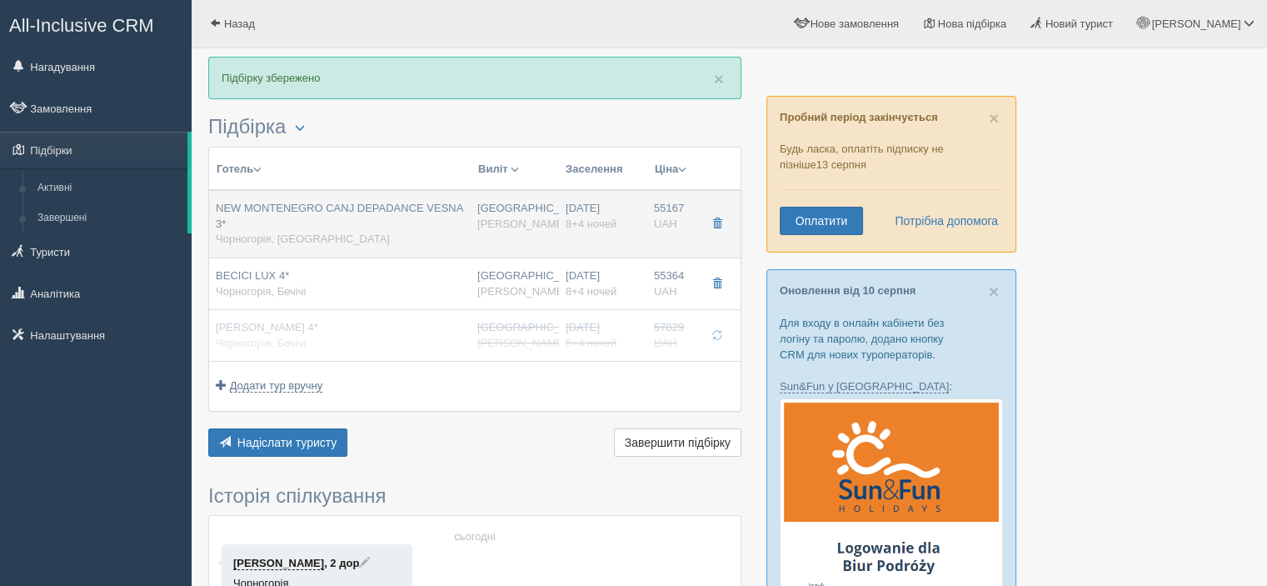
type input "8+4"
type input "STUDIO 02+1 SSV"
type input "HB Plus"
type input "https://alf.ua/countries/montenegro/barskaja-rivera/canj/hotels/depadance-vesna…"
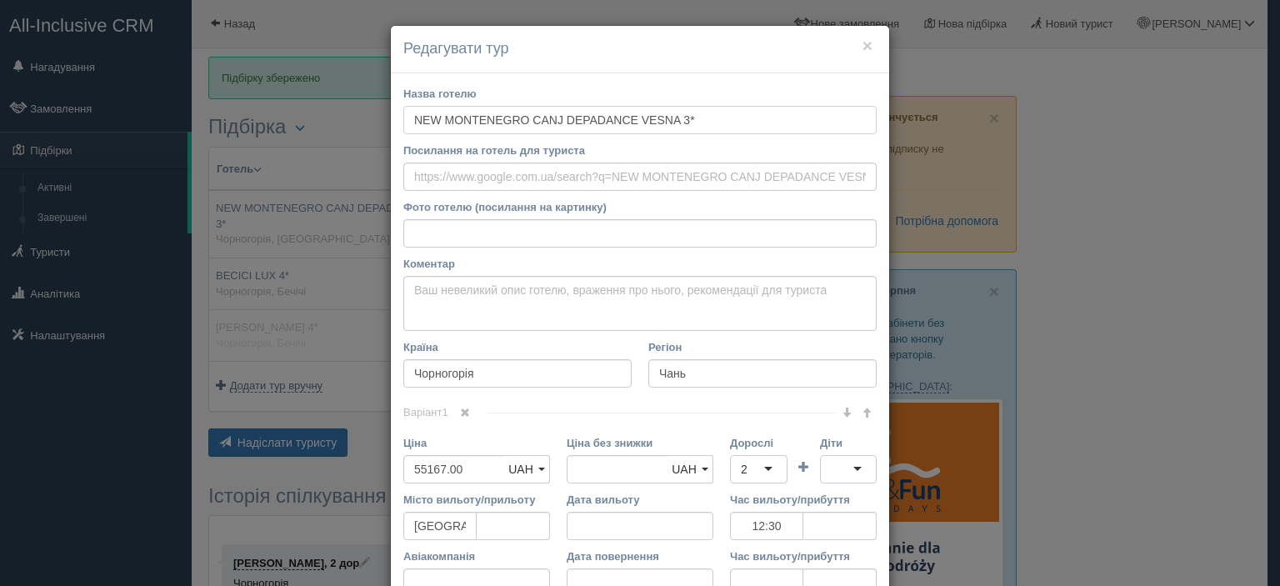
click at [699, 121] on input "NEW MONTENEGRO CANJ DEPADANCE VESNA 3*" at bounding box center [639, 120] width 473 height 28
click at [862, 46] on button "×" at bounding box center [867, 45] width 10 height 17
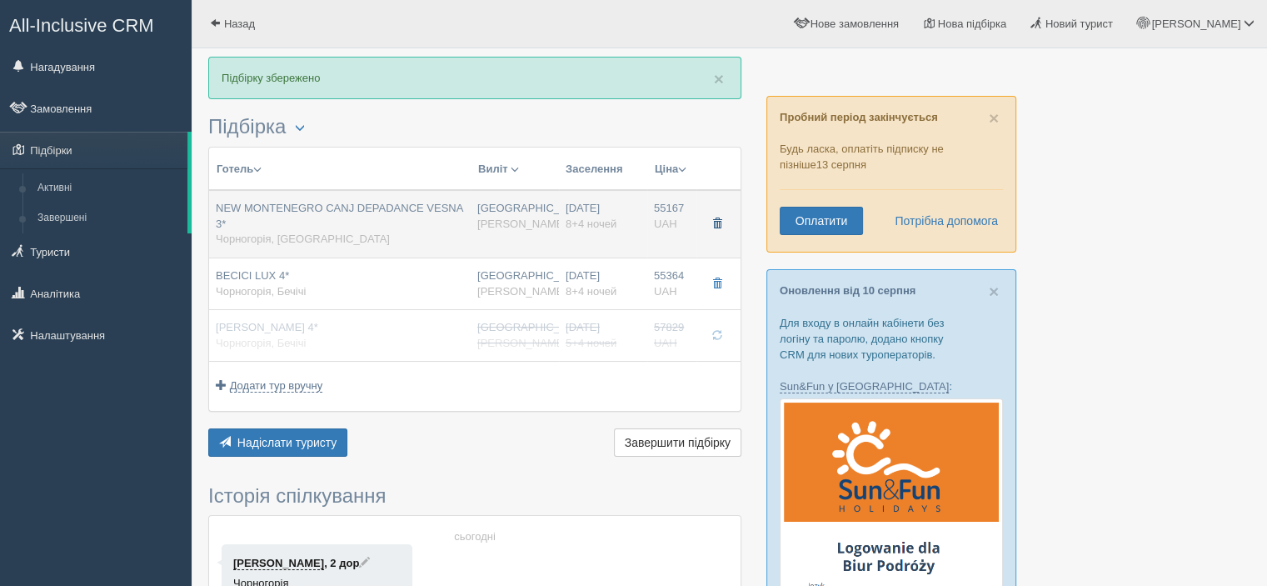
click at [716, 222] on span "button" at bounding box center [717, 223] width 10 height 10
